Goal: Task Accomplishment & Management: Complete application form

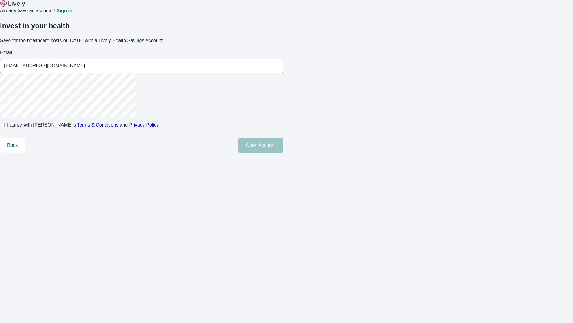
click at [5, 127] on input "I agree with Lively’s Terms & Conditions and Privacy Policy" at bounding box center [2, 124] width 5 height 5
checkbox input "true"
click at [283, 152] on button "Open Account" at bounding box center [261, 145] width 45 height 14
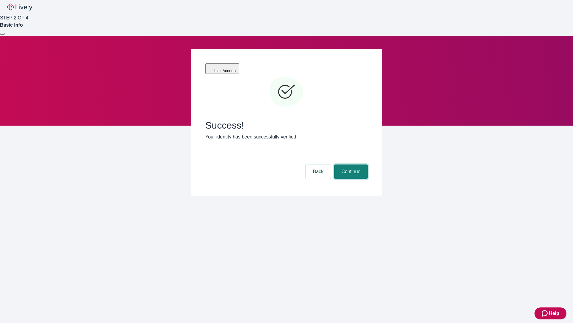
click at [350, 164] on button "Continue" at bounding box center [350, 171] width 33 height 14
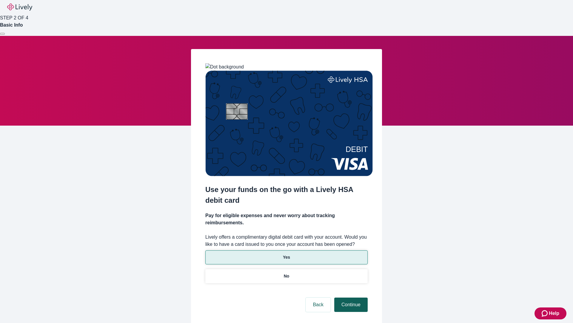
click at [286, 273] on p "No" at bounding box center [287, 276] width 6 height 6
click at [350, 297] on button "Continue" at bounding box center [350, 304] width 33 height 14
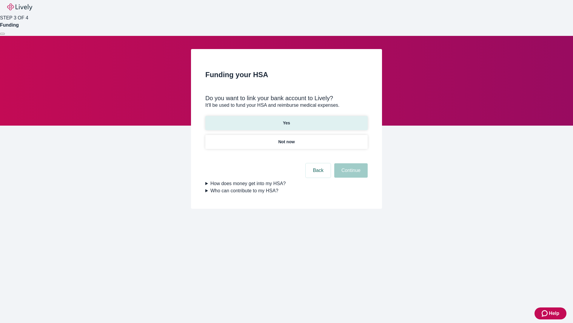
click at [286, 120] on p "Yes" at bounding box center [286, 123] width 7 height 6
click at [350, 163] on button "Continue" at bounding box center [350, 170] width 33 height 14
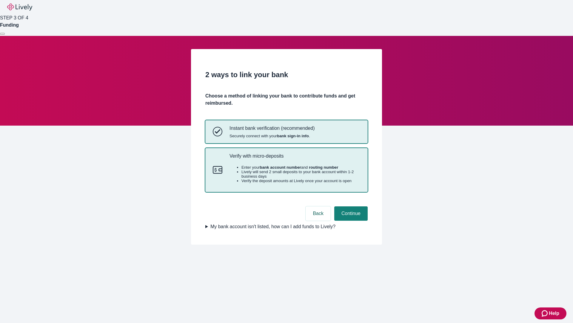
click at [295, 159] on p "Verify with micro-deposits" at bounding box center [295, 156] width 131 height 6
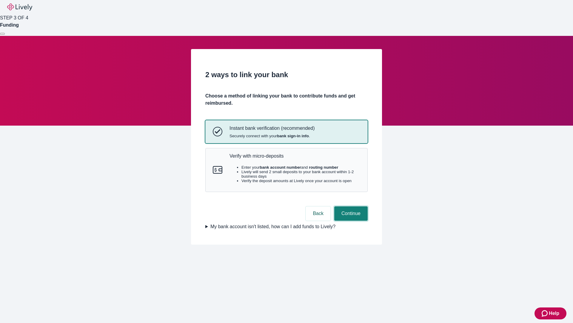
click at [350, 220] on button "Continue" at bounding box center [350, 213] width 33 height 14
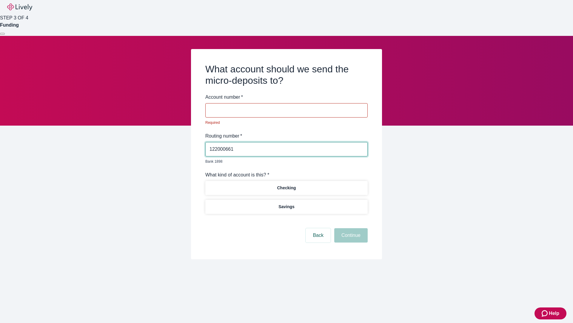
type input "122000661"
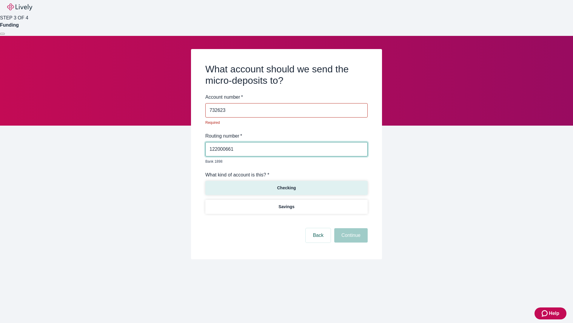
type input "732623"
click at [286, 185] on p "Checking" at bounding box center [286, 188] width 19 height 6
